Goal: Book appointment/travel/reservation

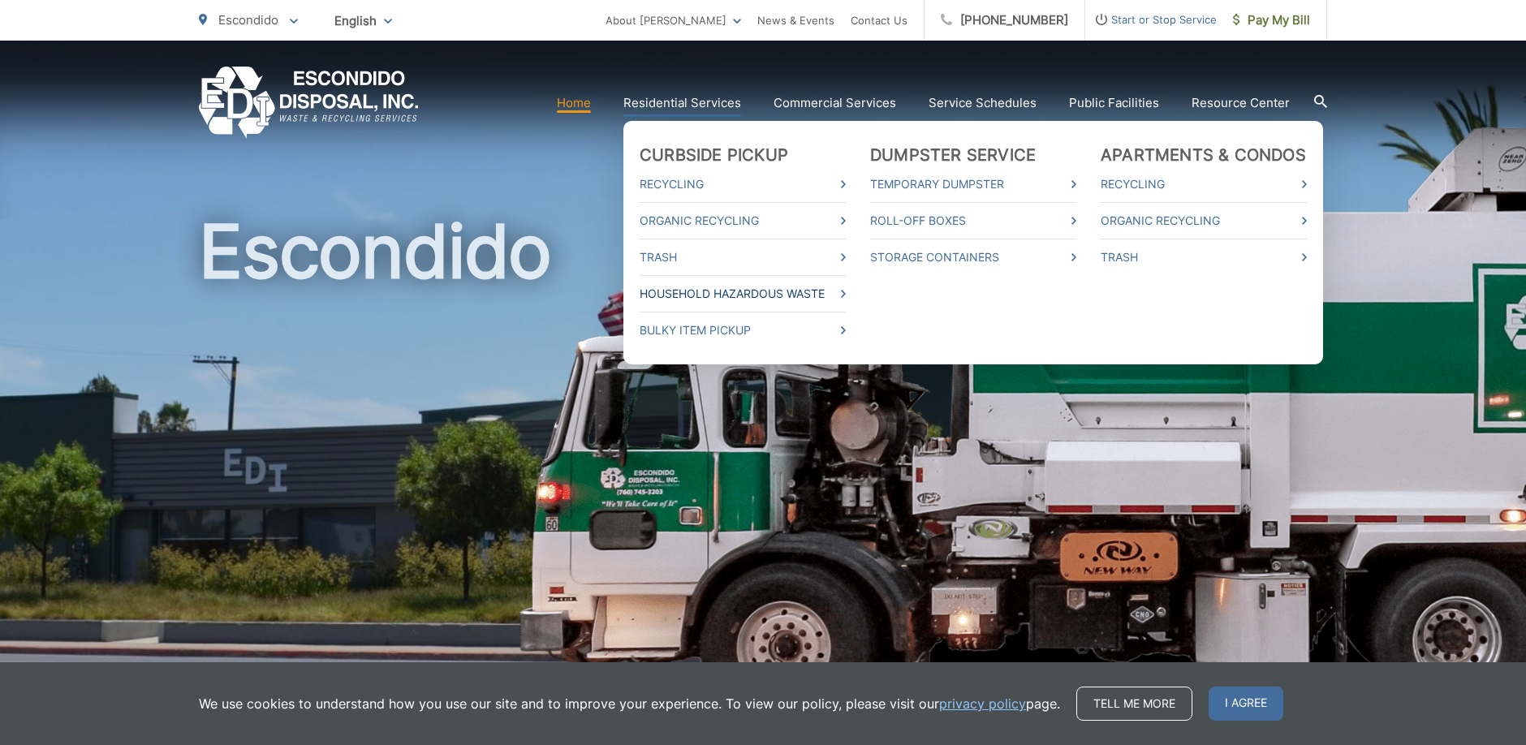
click at [716, 292] on link "Household Hazardous Waste" at bounding box center [743, 293] width 206 height 19
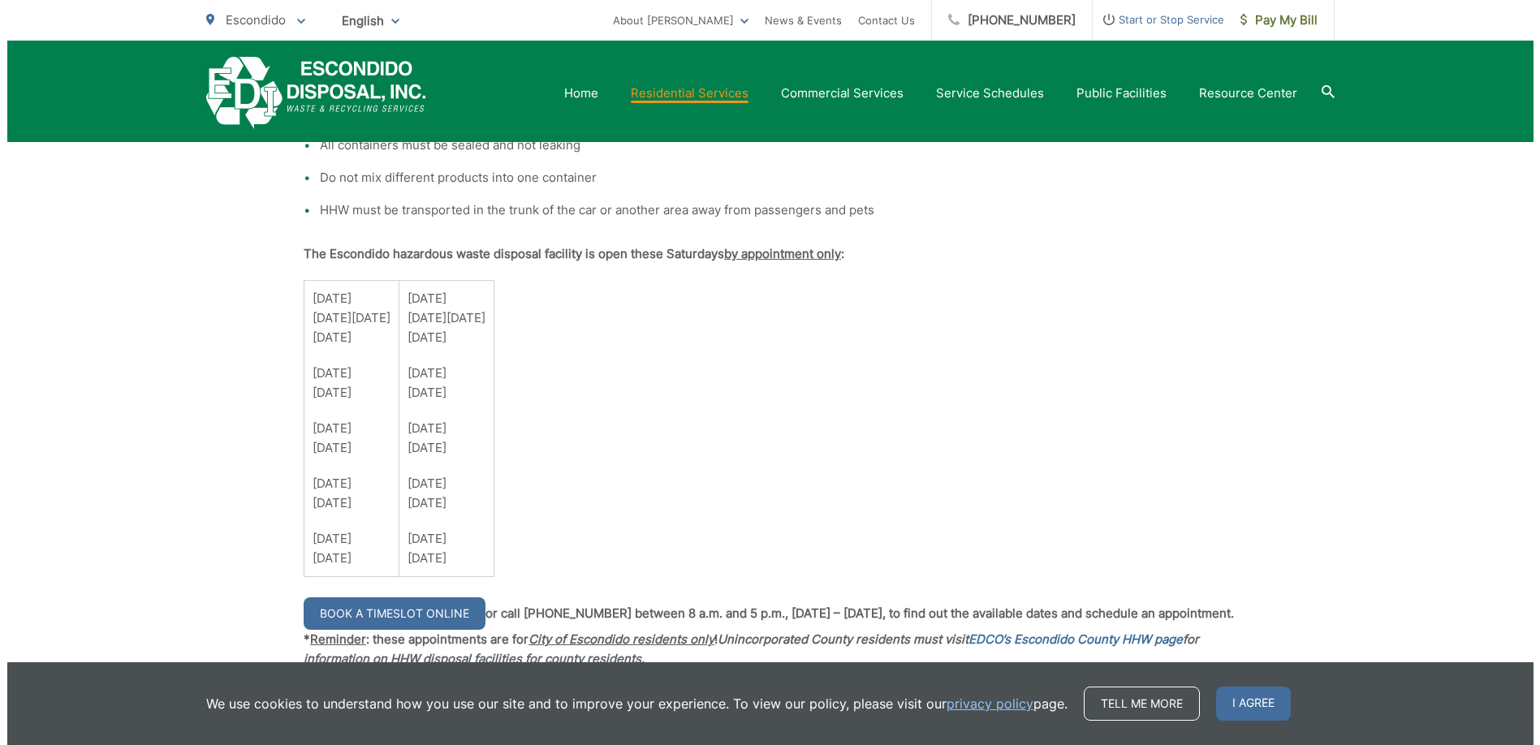
scroll to position [1118, 0]
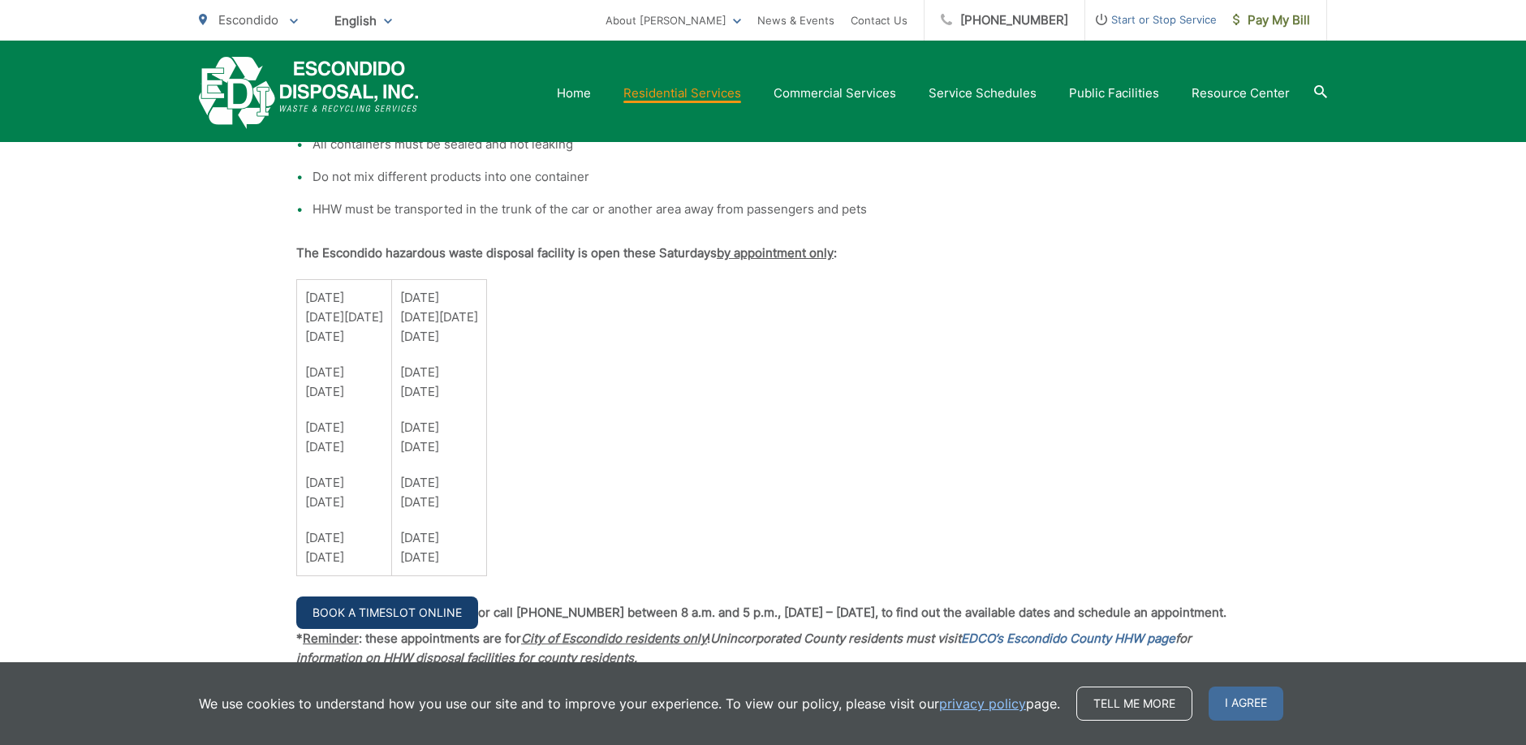
click at [398, 611] on link "Book a Timeslot Online" at bounding box center [387, 613] width 182 height 32
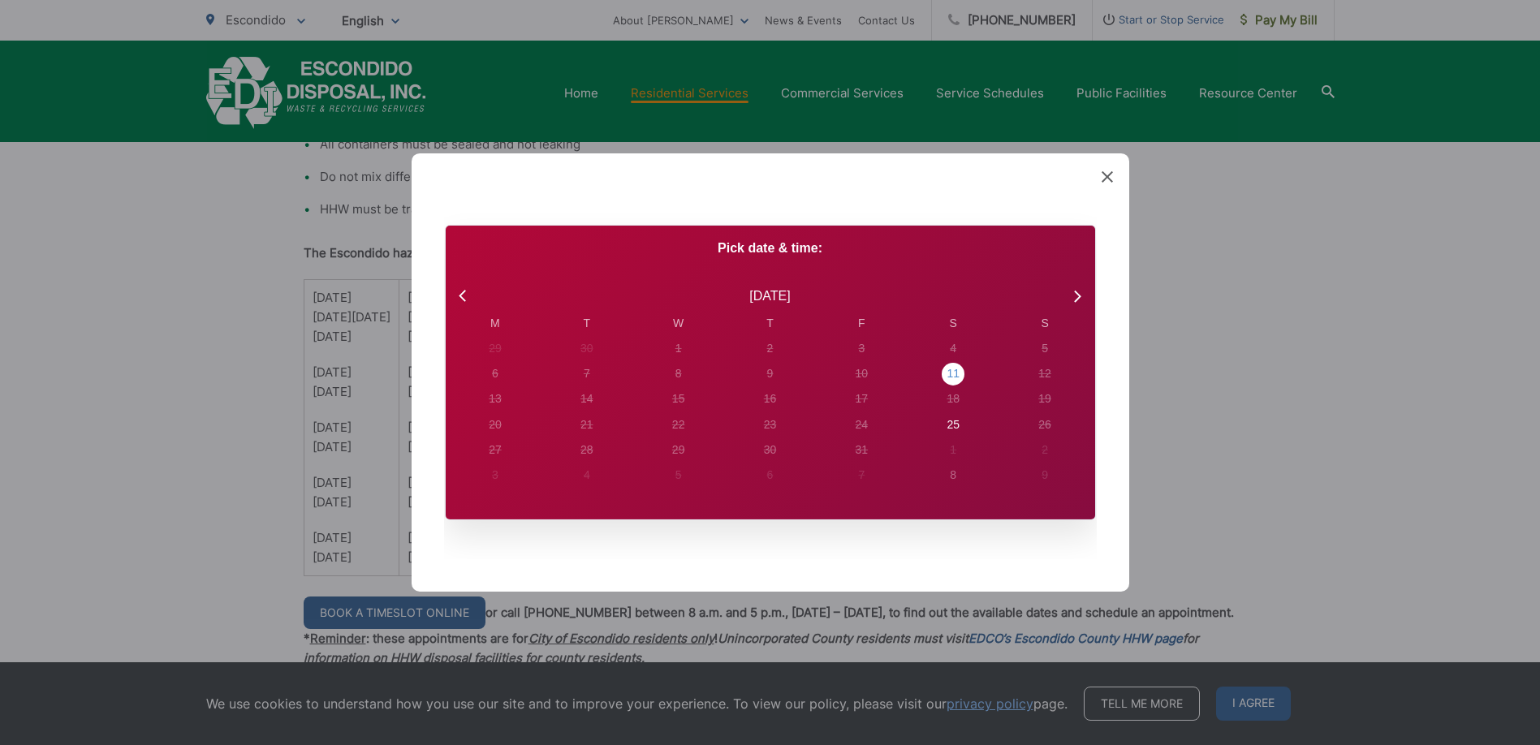
click at [952, 373] on div "11" at bounding box center [953, 373] width 13 height 17
radio input "true"
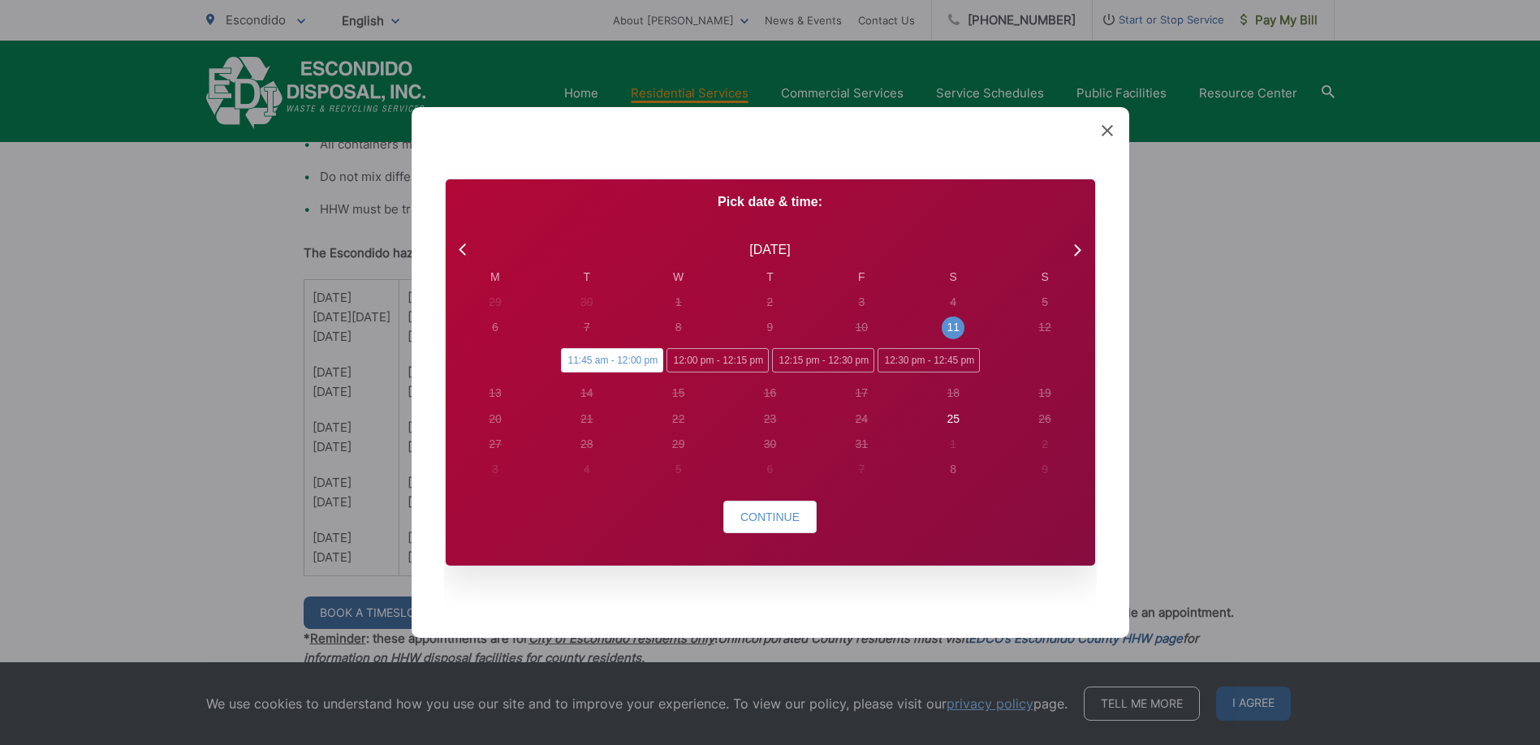
click at [635, 359] on span "11:45 am - 12:00 pm" at bounding box center [612, 360] width 102 height 24
click at [572, 359] on input "11:45 am - 12:00 pm" at bounding box center [566, 353] width 11 height 11
click at [770, 515] on span "Continue" at bounding box center [769, 517] width 59 height 13
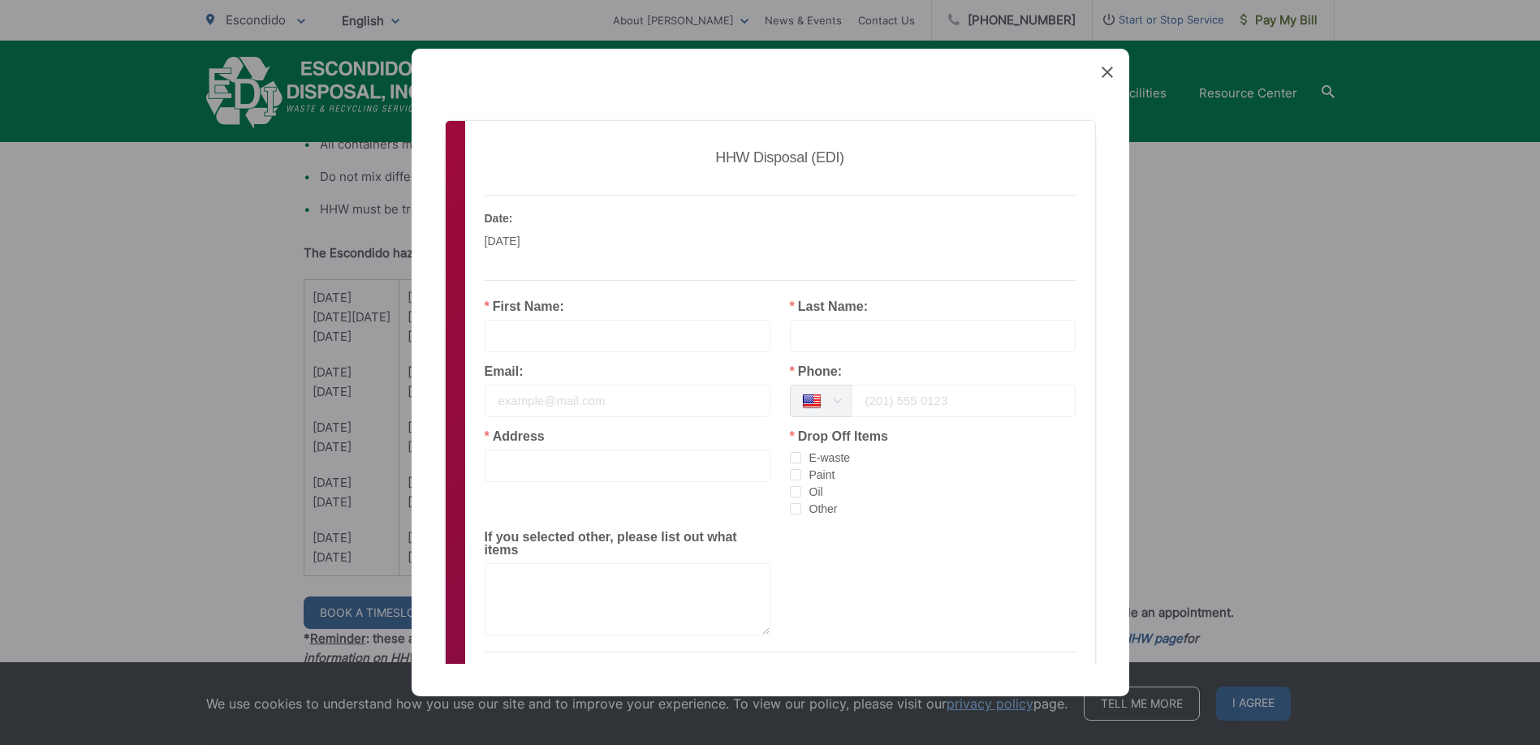
click at [509, 309] on label "First Name:" at bounding box center [525, 306] width 80 height 13
click at [496, 280] on div "Employee: EDI HHW Date: October 11, 2025 Local Time: 11:45 am" at bounding box center [780, 238] width 591 height 86
click at [498, 326] on input "text" at bounding box center [628, 336] width 286 height 32
type input "Sherri"
type input "Wood"
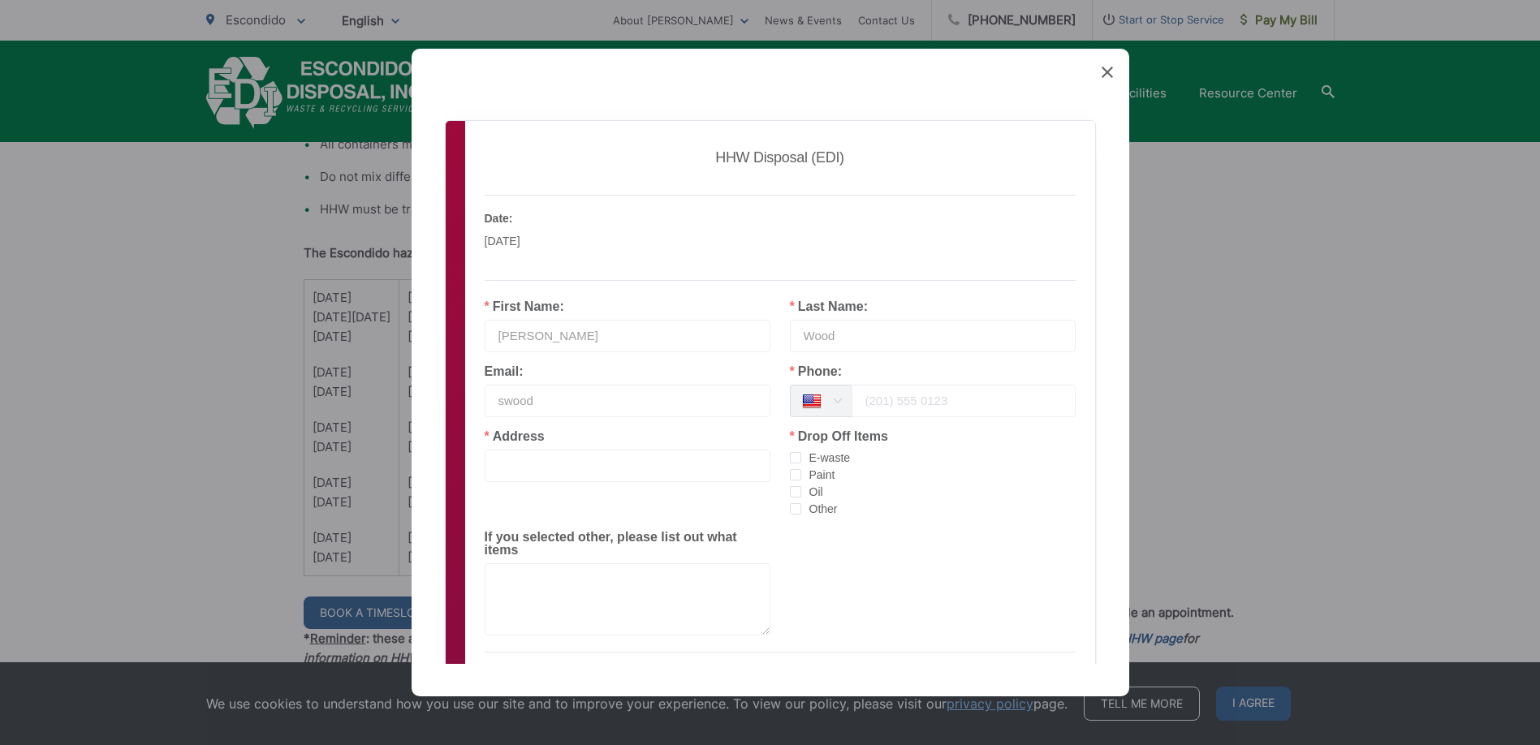
type input "swood@woodparalegal.com"
type input "904 S Maple St"
click at [866, 403] on input "tel" at bounding box center [964, 401] width 224 height 32
type input "7606858988"
click at [832, 455] on span "E-waste" at bounding box center [826, 458] width 50 height 15
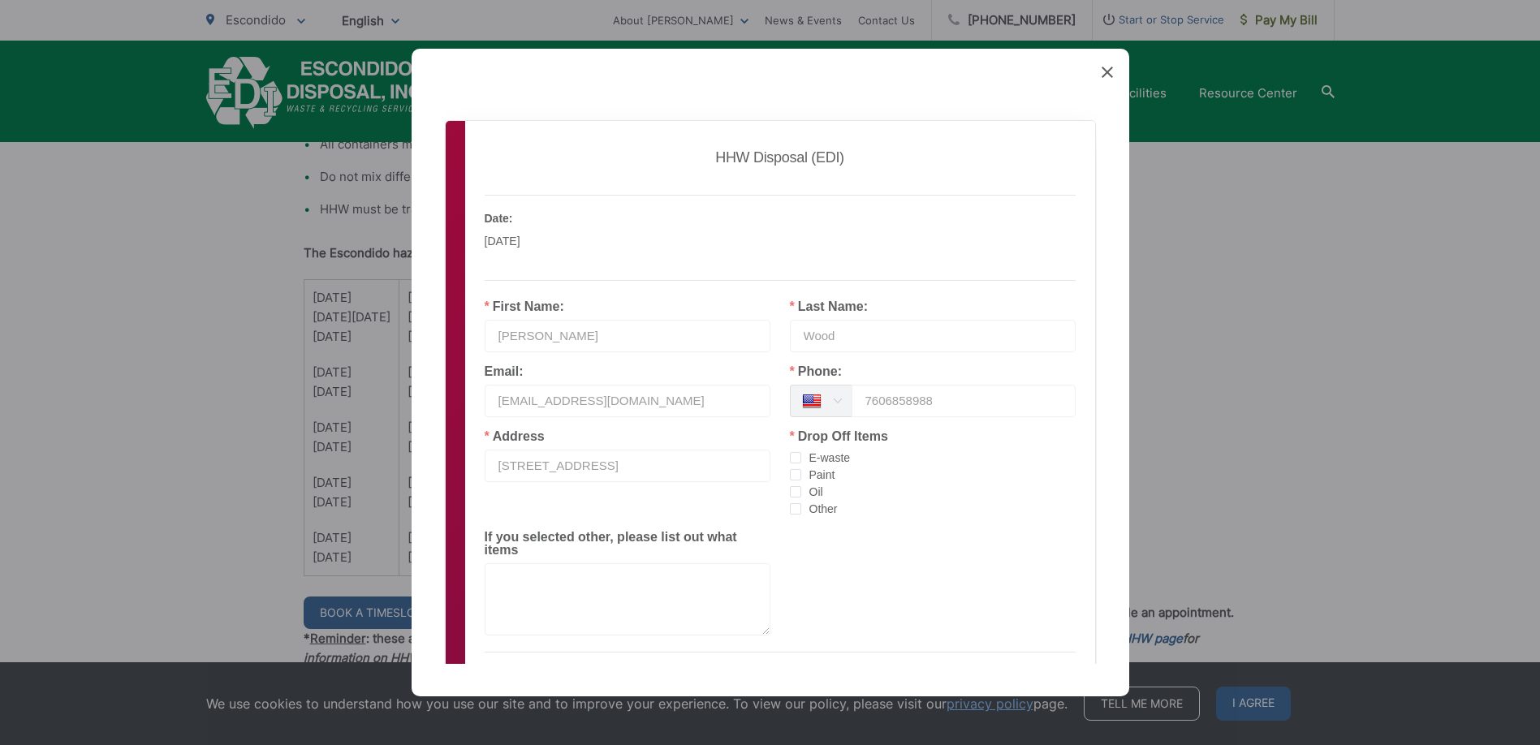
click at [801, 452] on input "E-waste" at bounding box center [801, 452] width 0 height 0
click at [818, 478] on span "Paint" at bounding box center [818, 475] width 34 height 15
click at [801, 469] on input "Paint" at bounding box center [801, 469] width 0 height 0
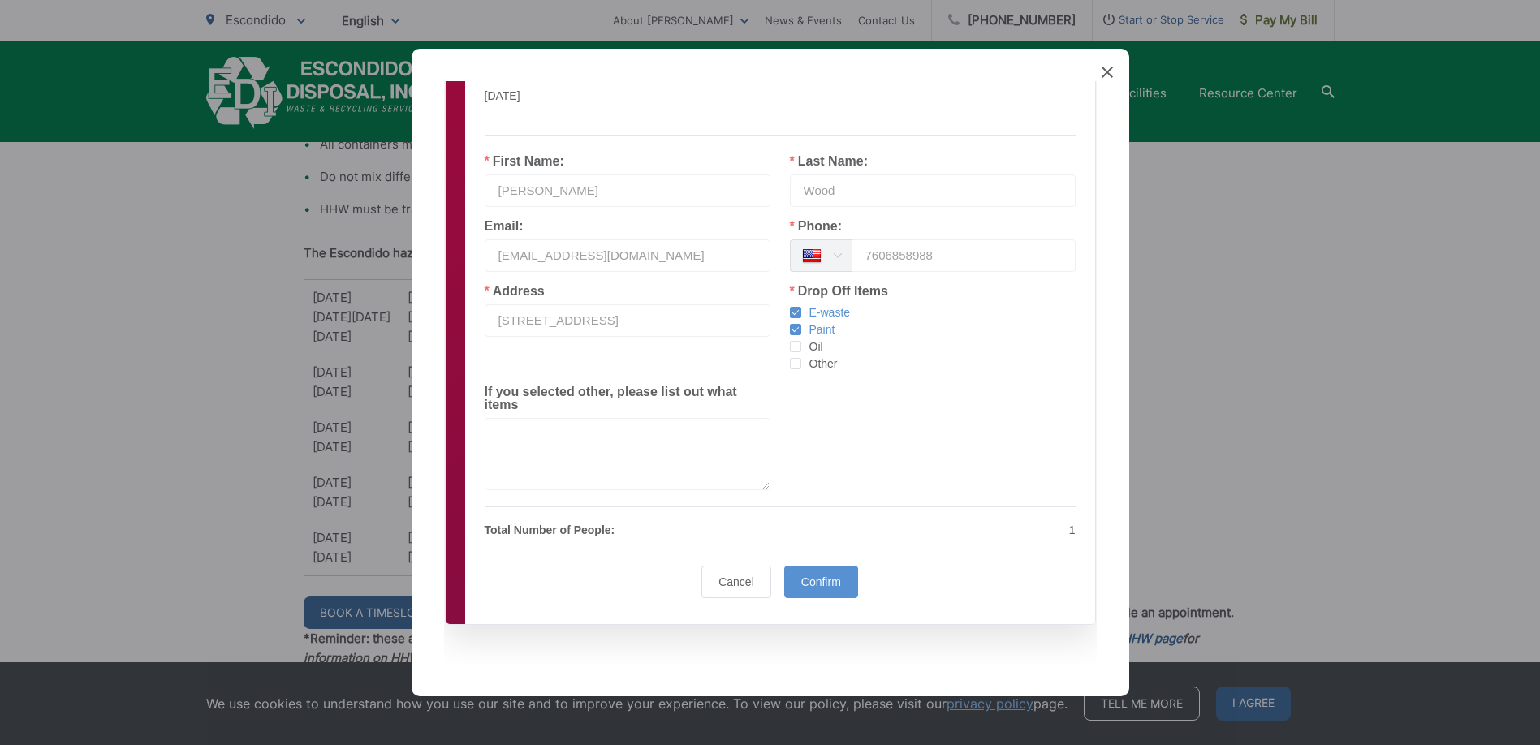
click at [529, 556] on div "Sorry, there was an error processing your payment. Please try again later. HHW …" at bounding box center [780, 300] width 604 height 610
click at [632, 537] on p "Total Number of People:" at bounding box center [628, 529] width 286 height 19
click at [581, 529] on p "Total Number of People:" at bounding box center [628, 529] width 286 height 19
click at [620, 529] on p "Total Number of People:" at bounding box center [628, 529] width 286 height 19
click at [554, 540] on div "Total Number of People: 1 coupon-limit 22F1F827-9153-4FA7-987C-F8AF462FA353-svg…" at bounding box center [780, 527] width 591 height 40
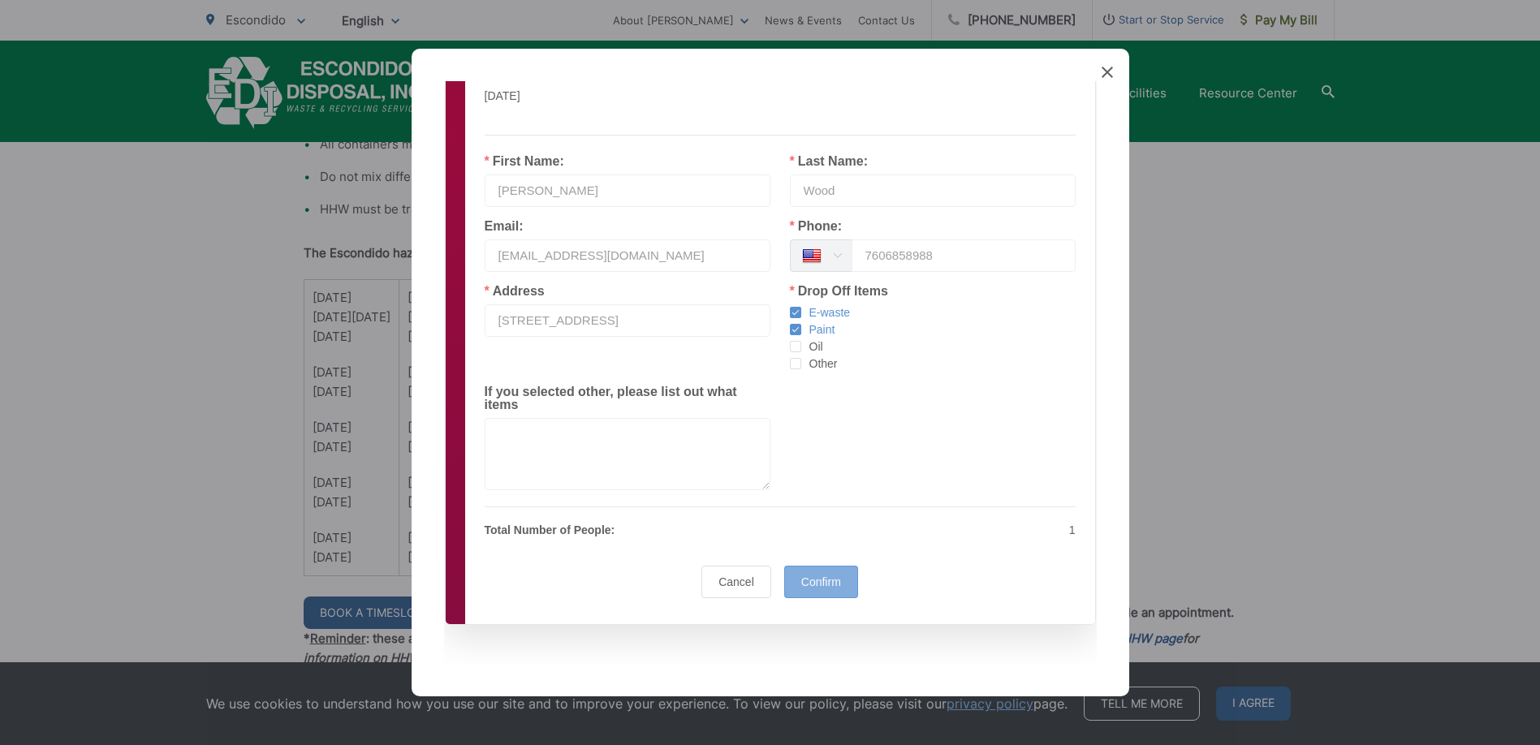
click at [822, 584] on span "Confirm" at bounding box center [821, 582] width 40 height 13
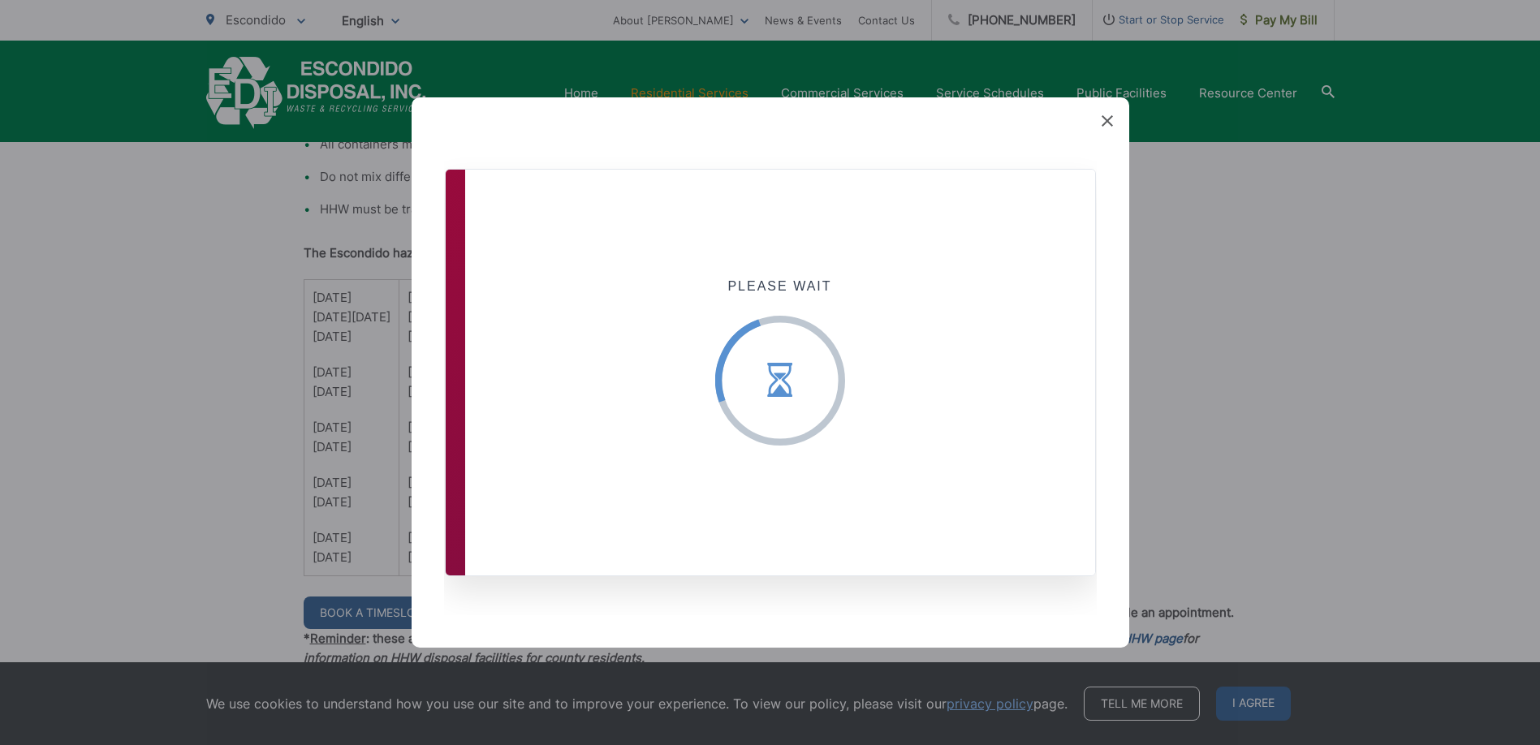
scroll to position [0, 0]
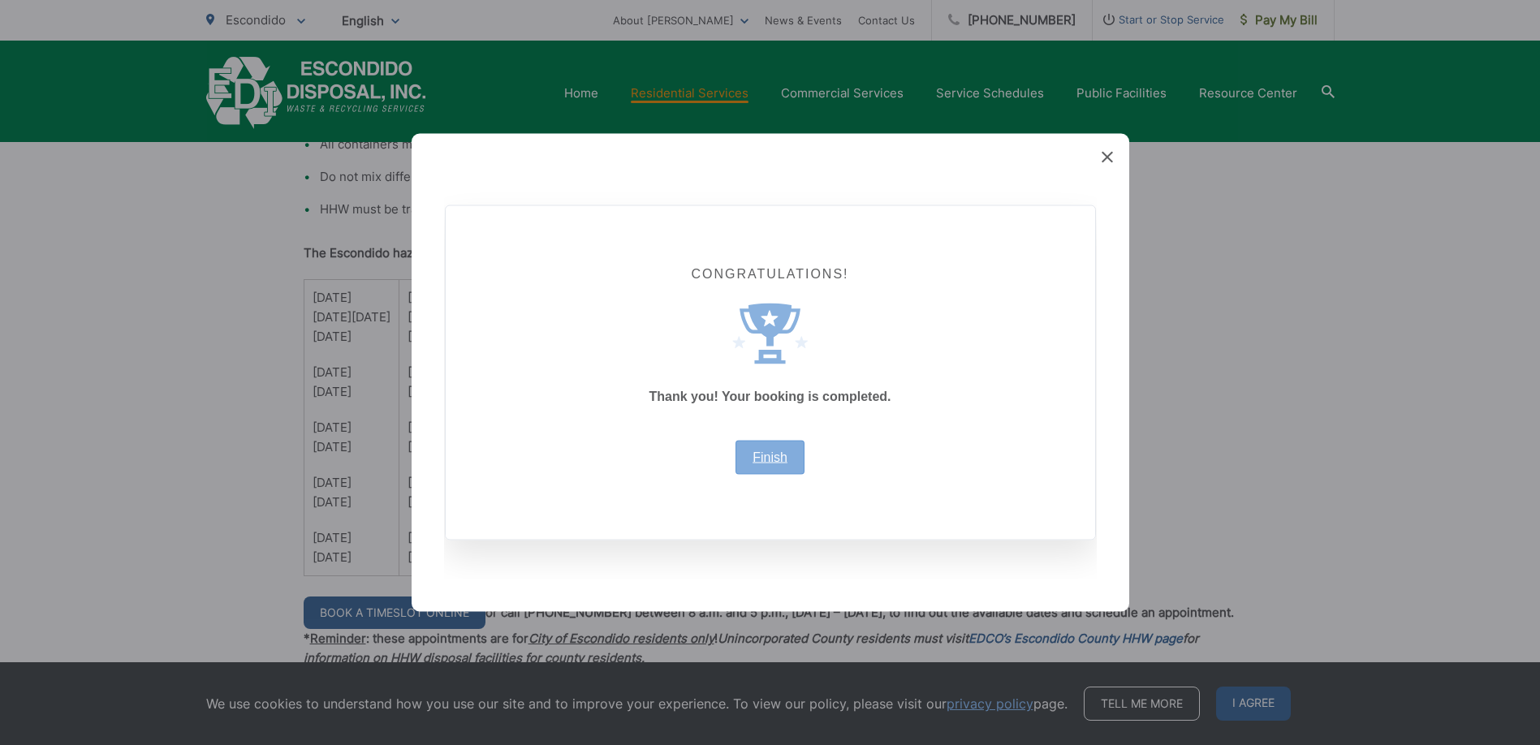
click at [781, 457] on link "Finish" at bounding box center [770, 457] width 35 height 13
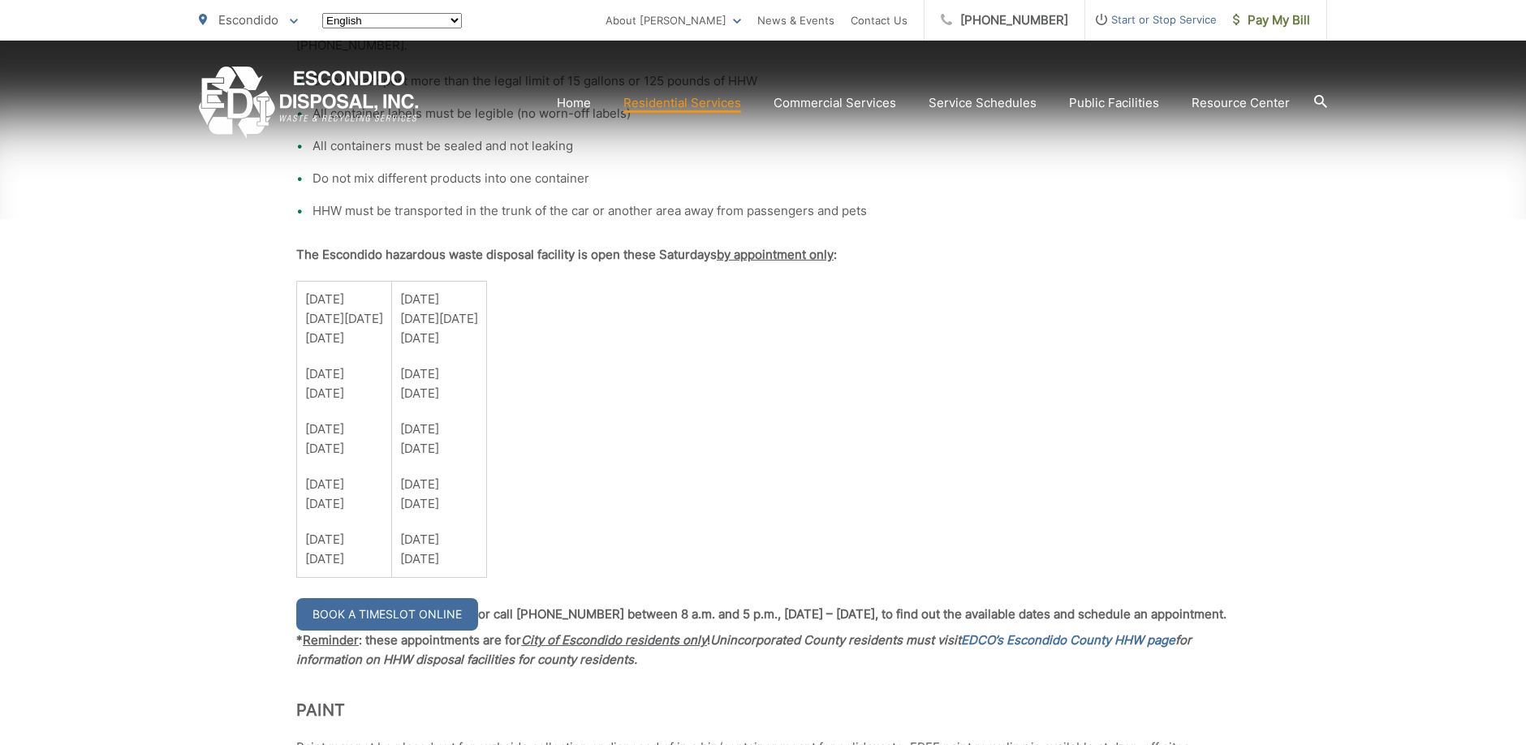
scroll to position [1116, 0]
